Goal: Information Seeking & Learning: Learn about a topic

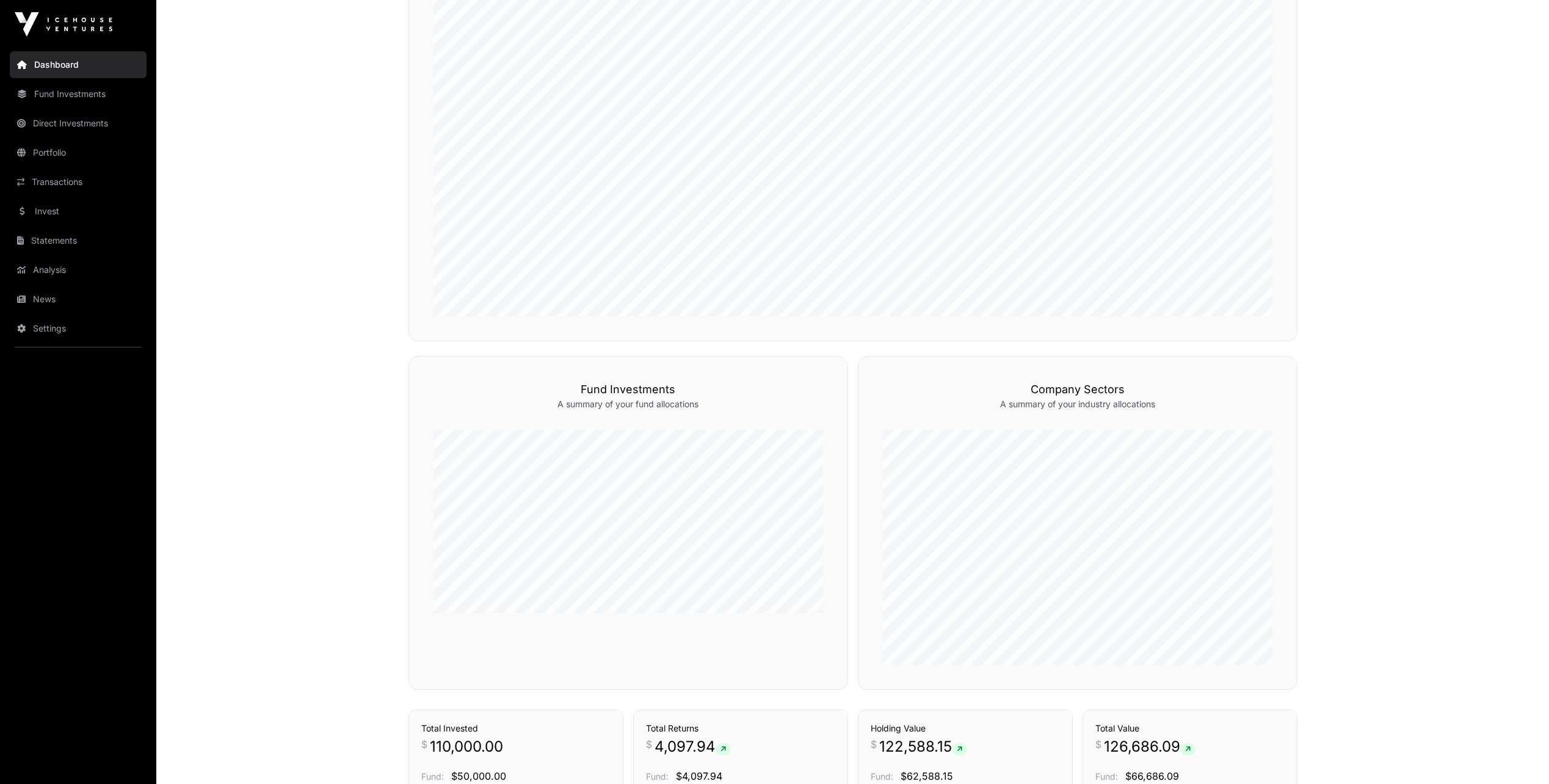
scroll to position [244, 0]
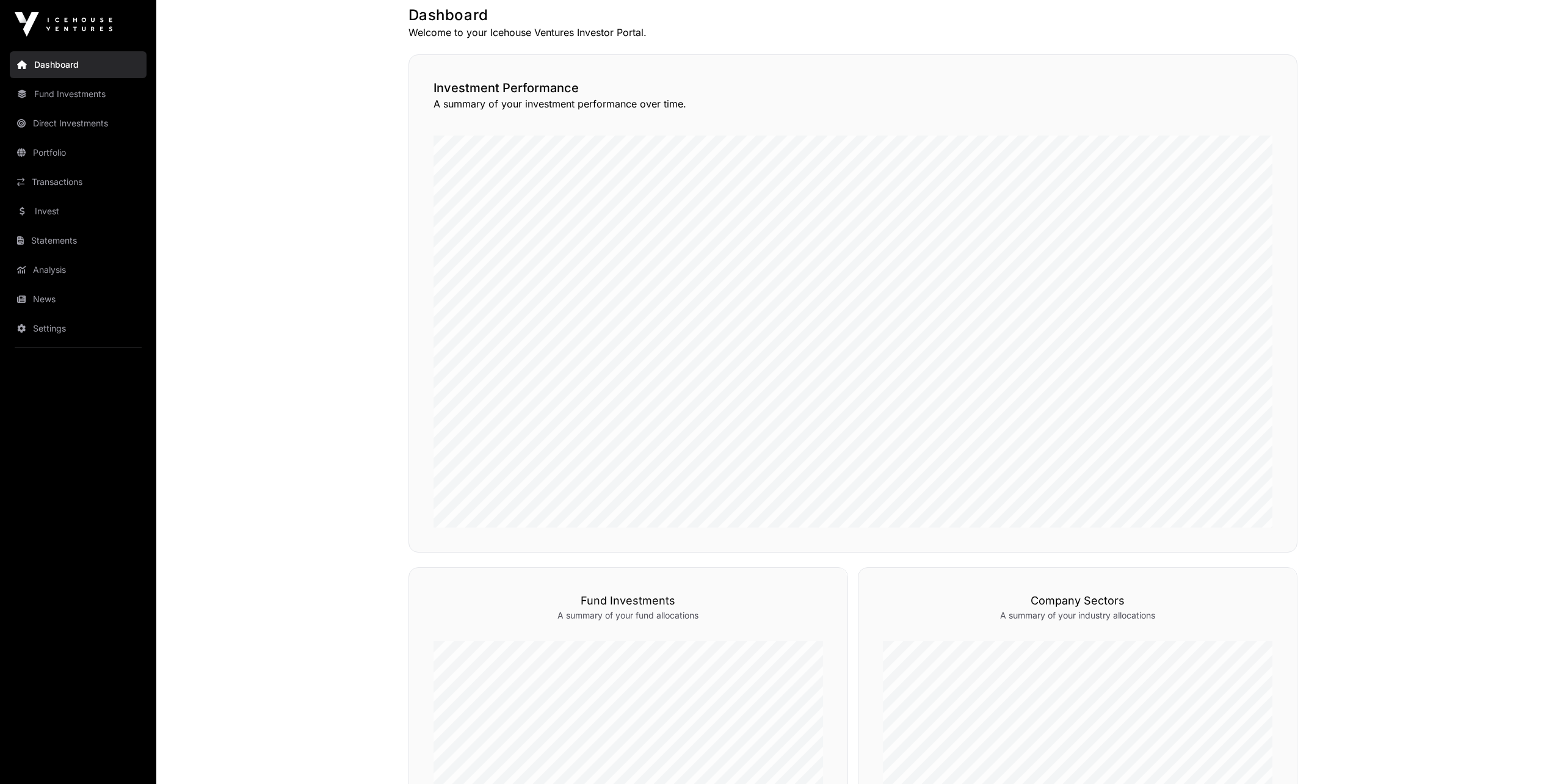
click at [40, 210] on link "Invest" at bounding box center [78, 211] width 137 height 27
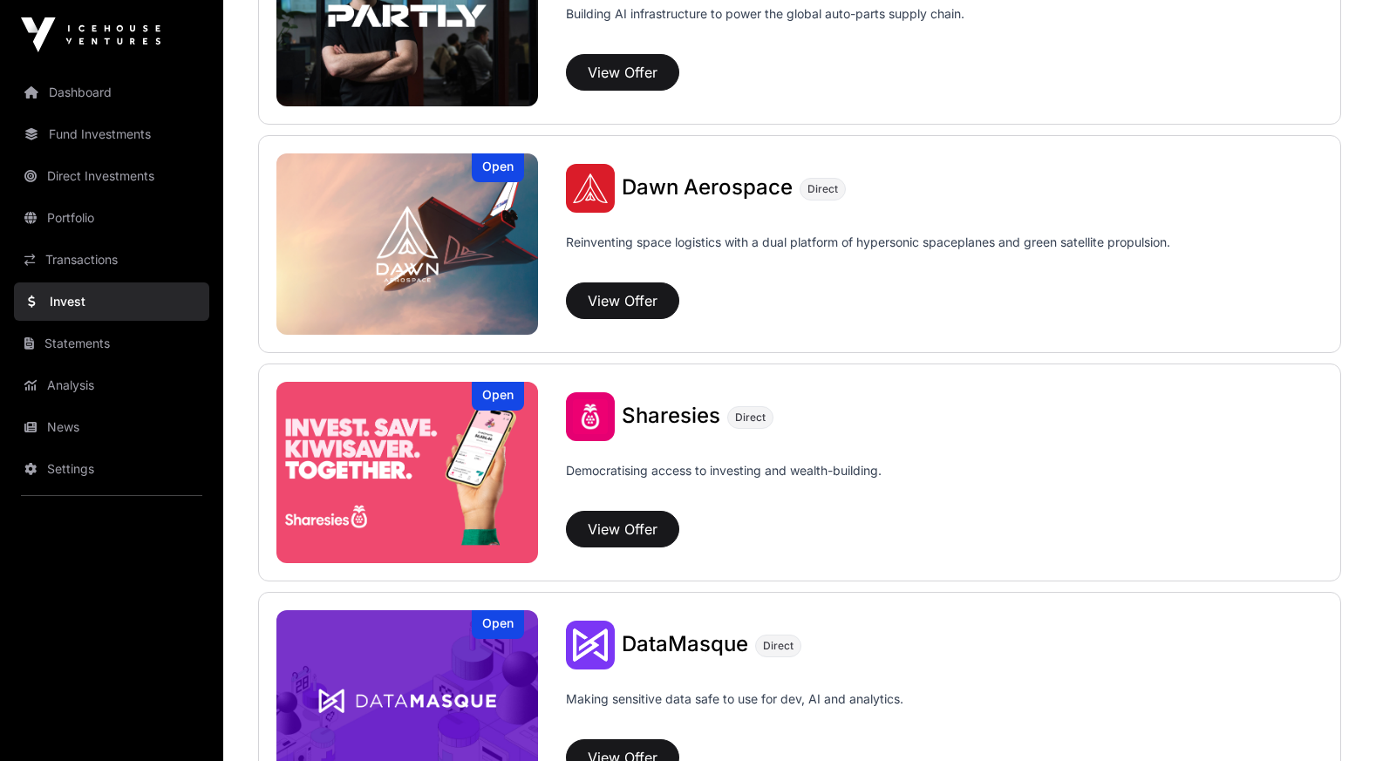
scroll to position [1918, 0]
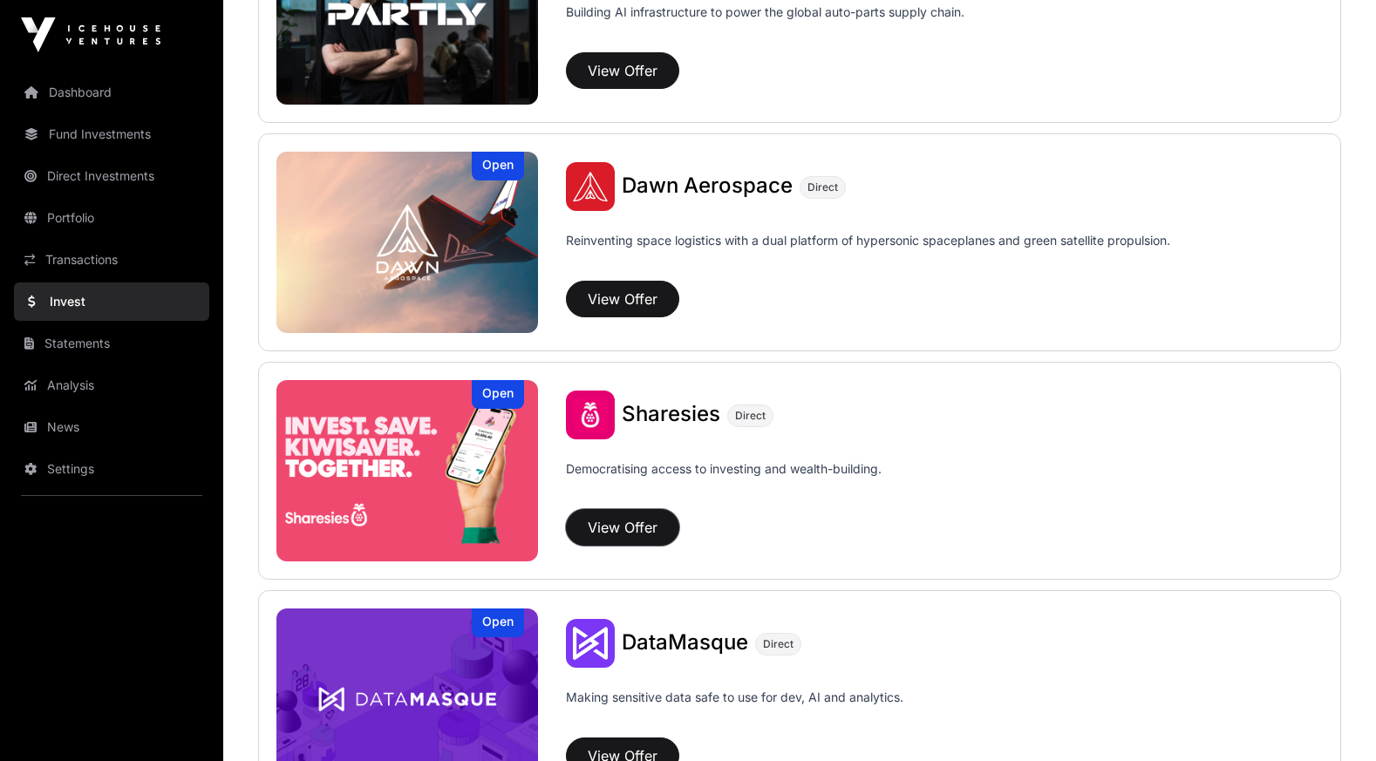
click at [613, 522] on button "View Offer" at bounding box center [622, 527] width 113 height 37
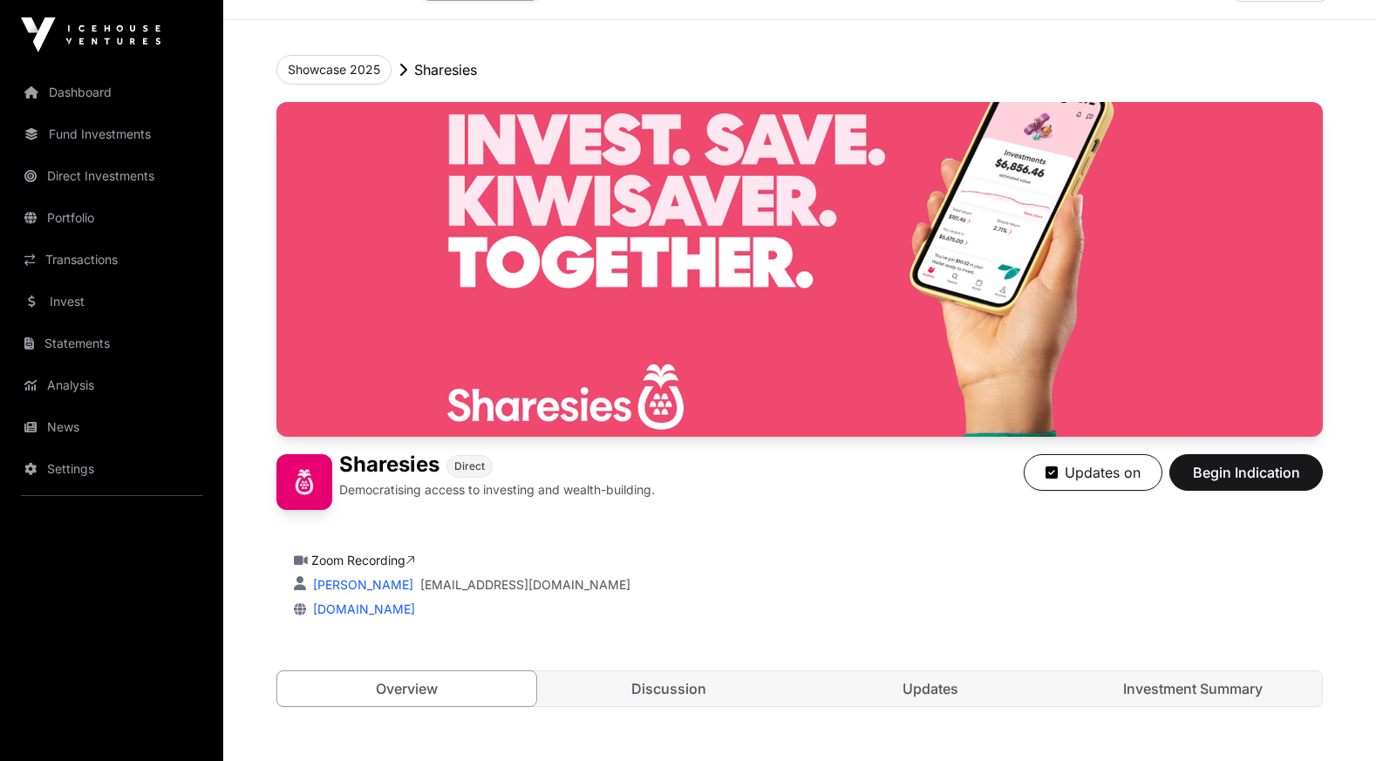
scroll to position [349, 0]
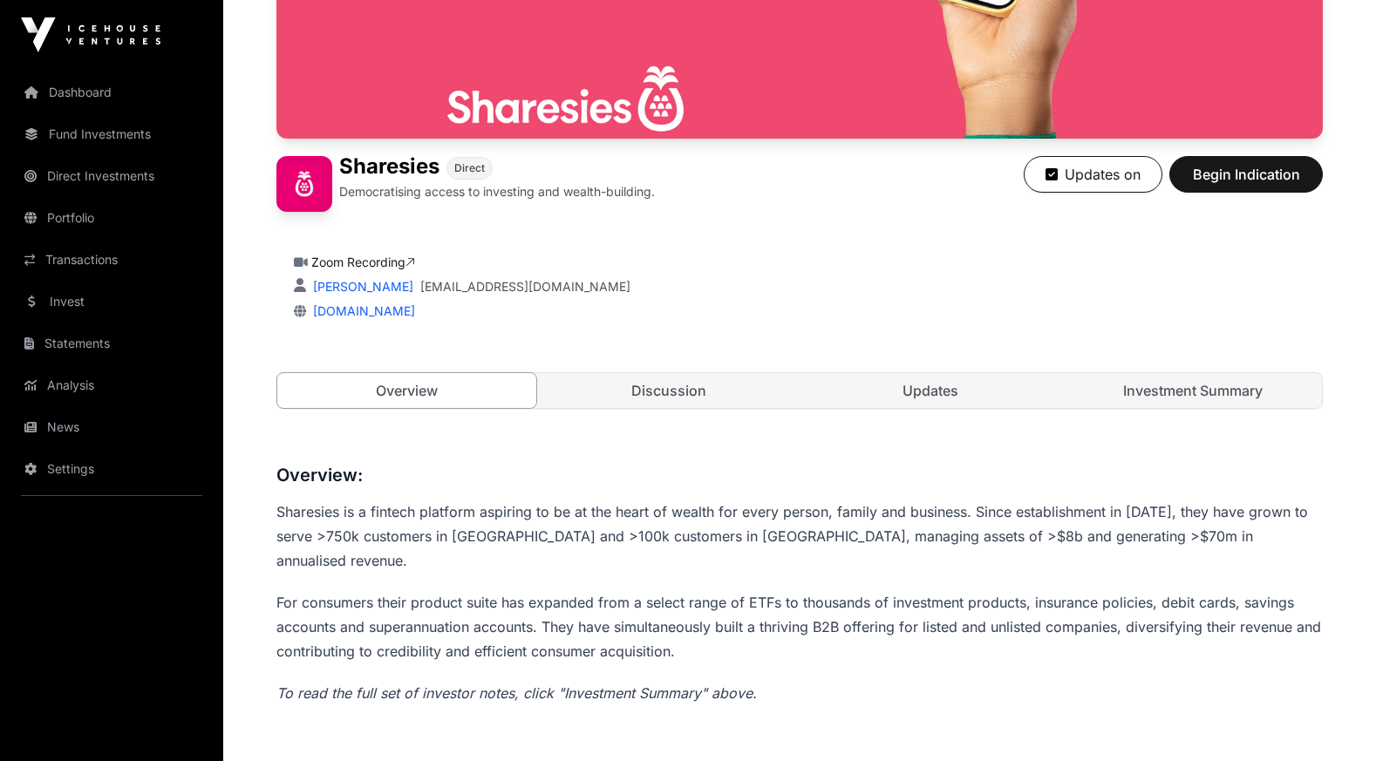
click at [658, 388] on link "Discussion" at bounding box center [669, 390] width 259 height 35
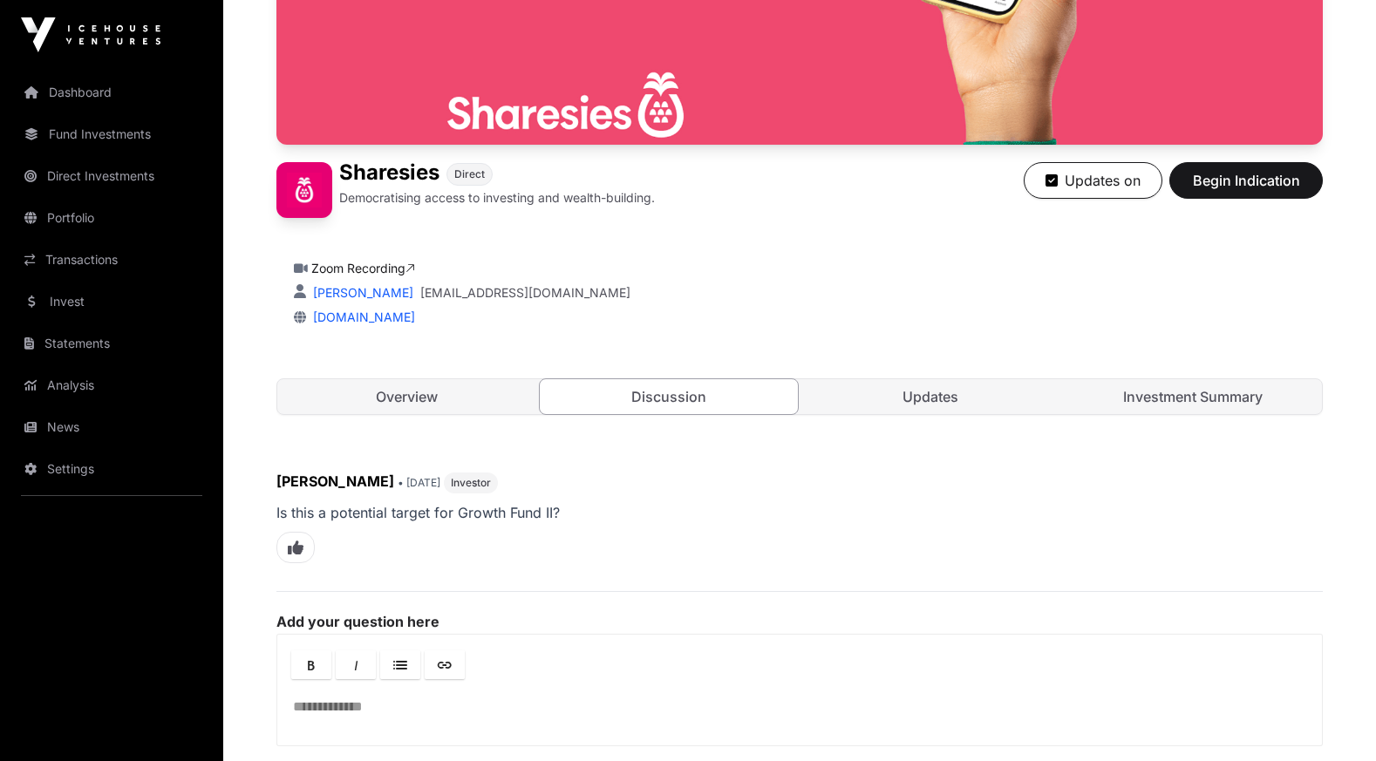
scroll to position [340, 0]
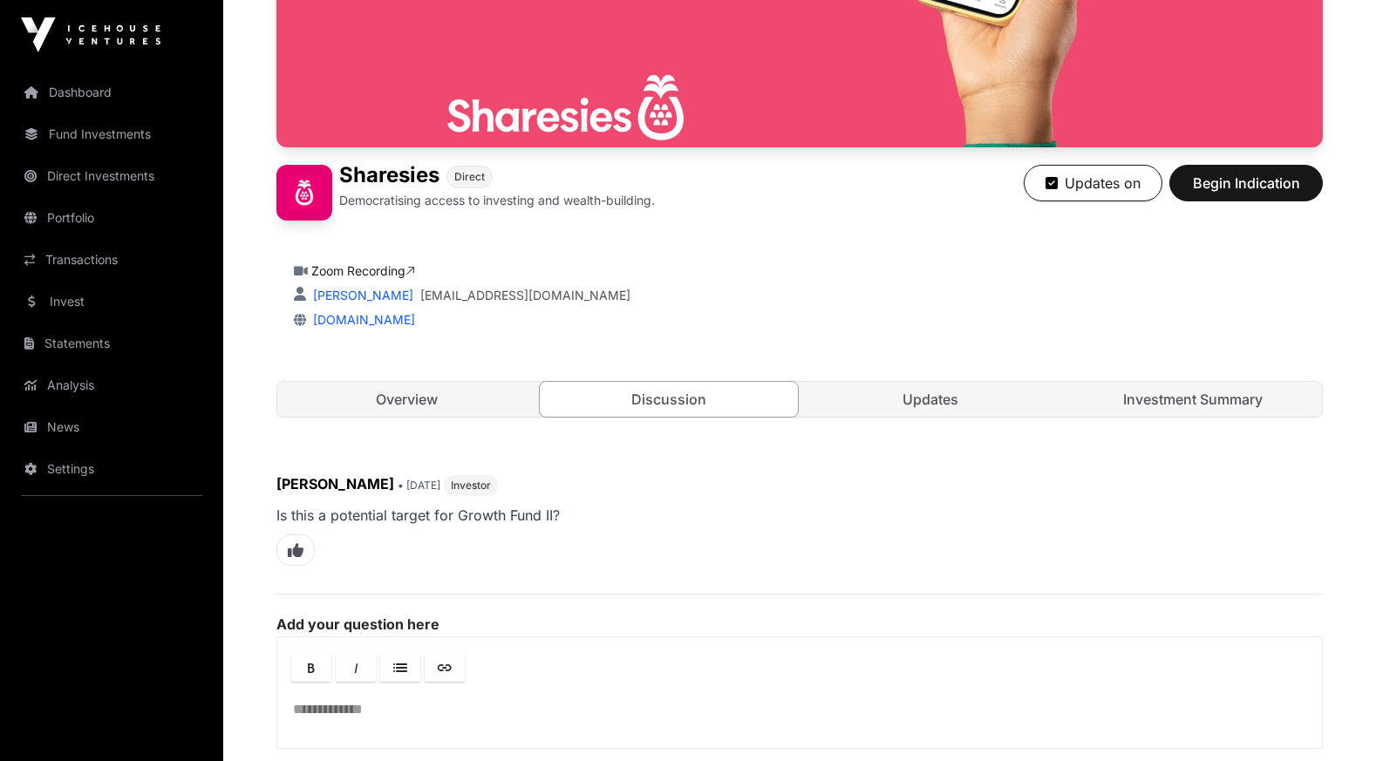
click at [934, 403] on link "Updates" at bounding box center [930, 399] width 259 height 35
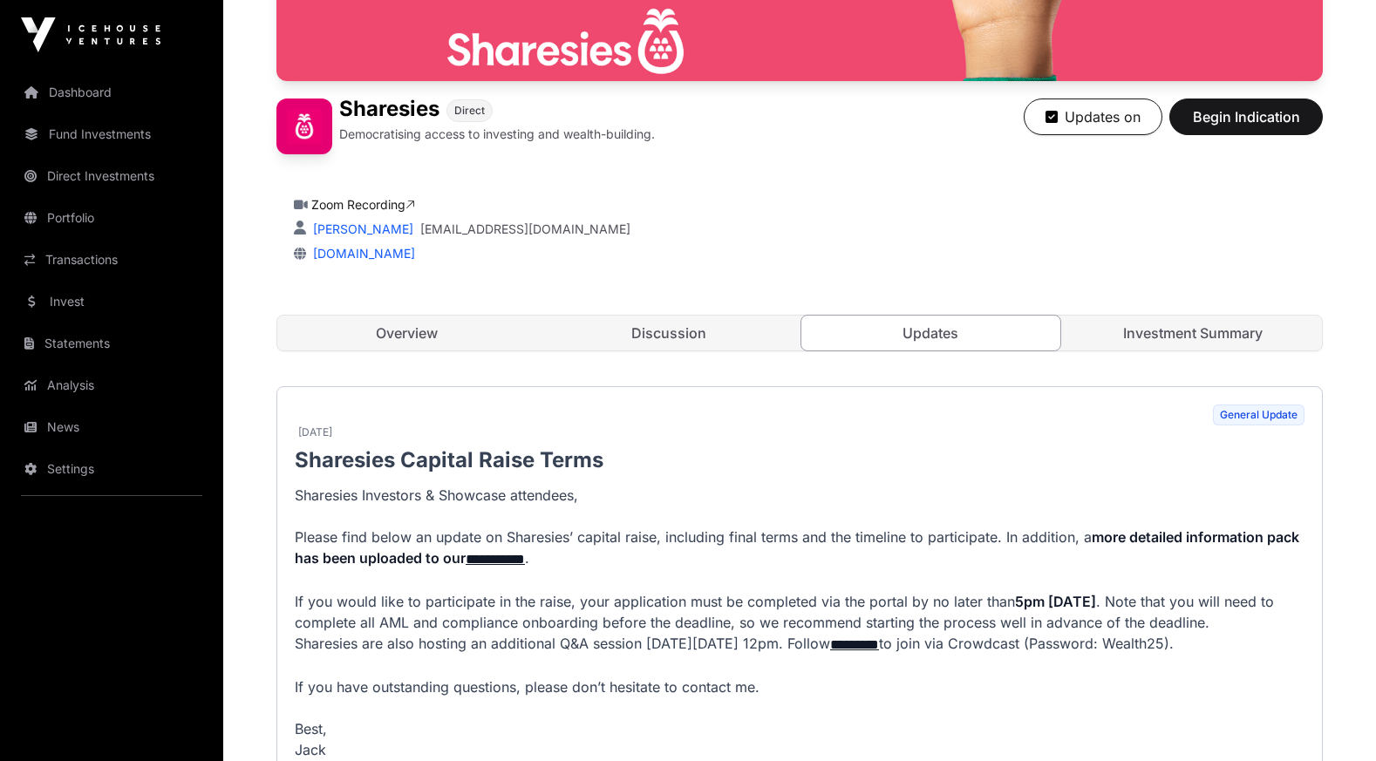
scroll to position [436, 0]
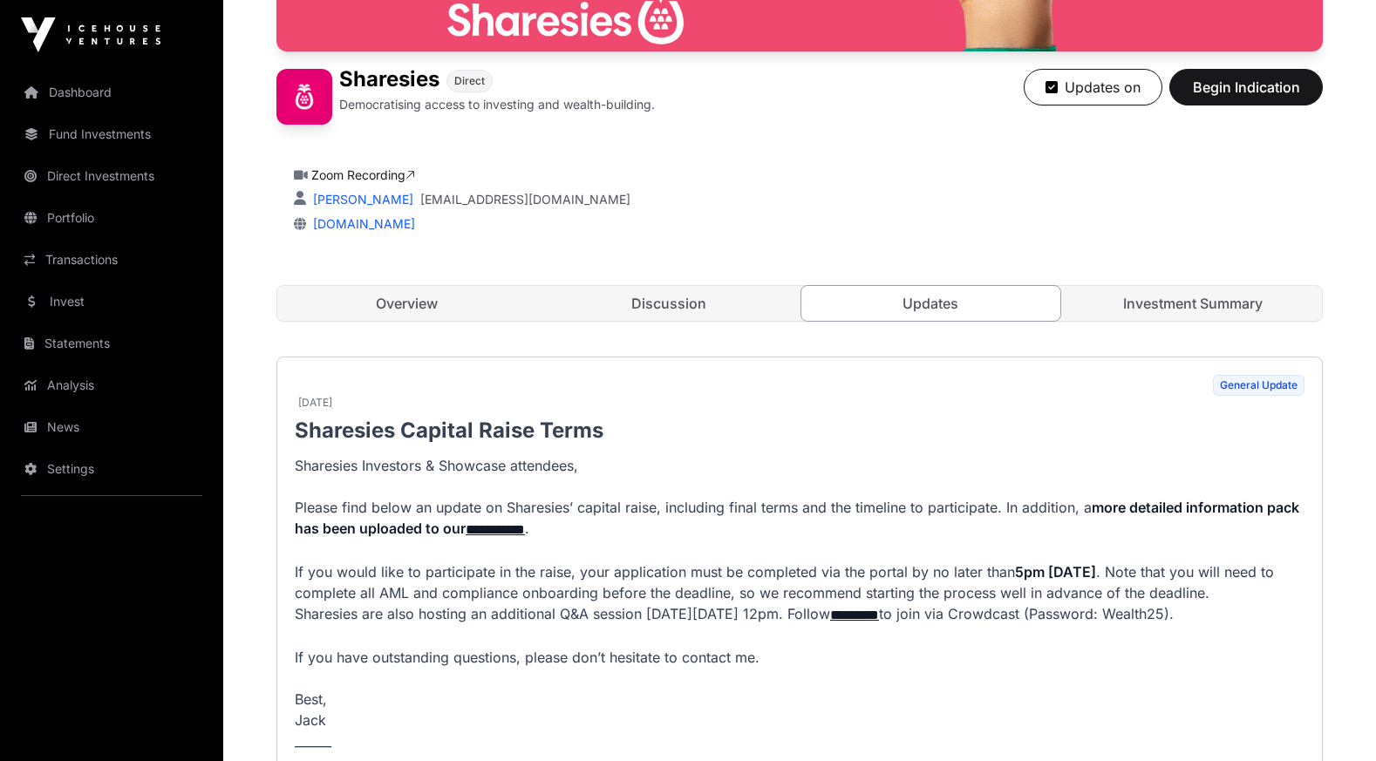
click at [1160, 295] on link "Investment Summary" at bounding box center [1193, 303] width 259 height 35
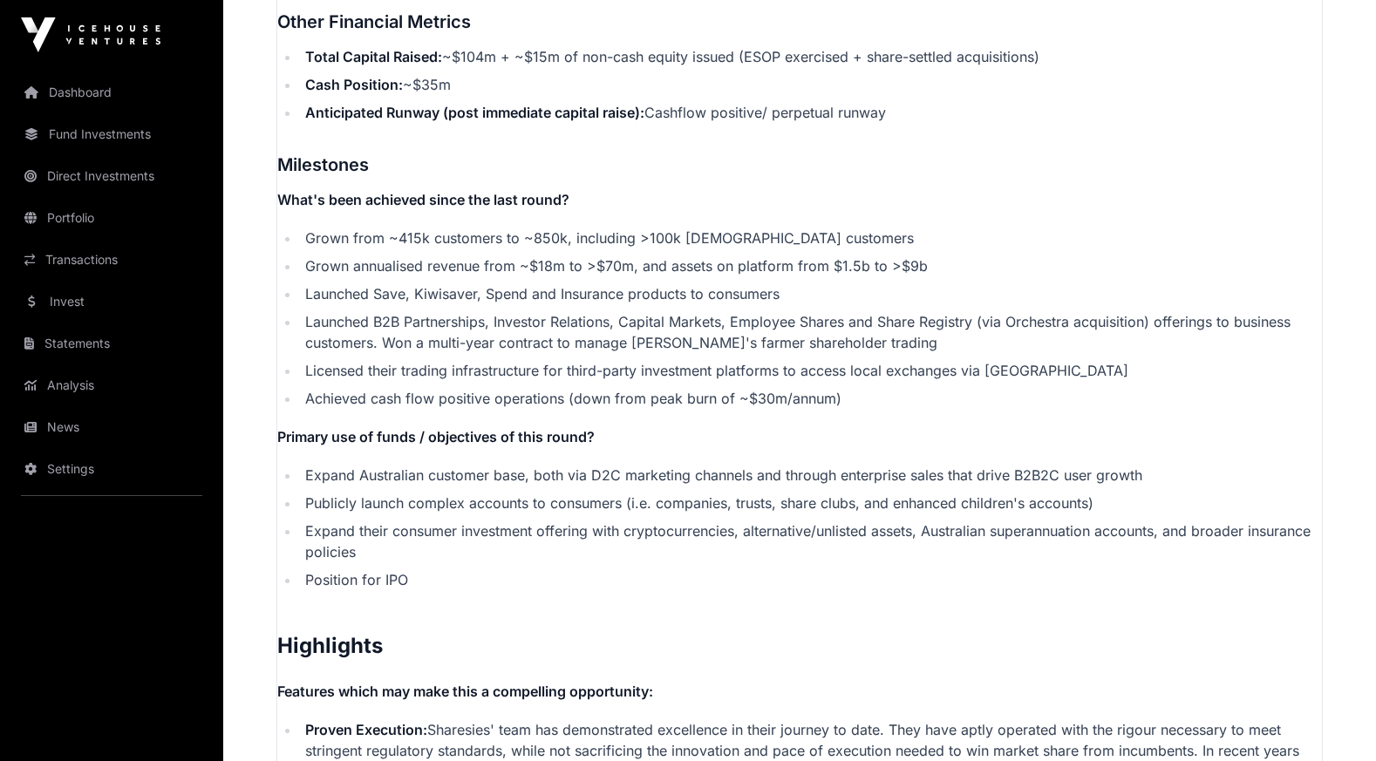
scroll to position [3295, 0]
